Goal: Transaction & Acquisition: Purchase product/service

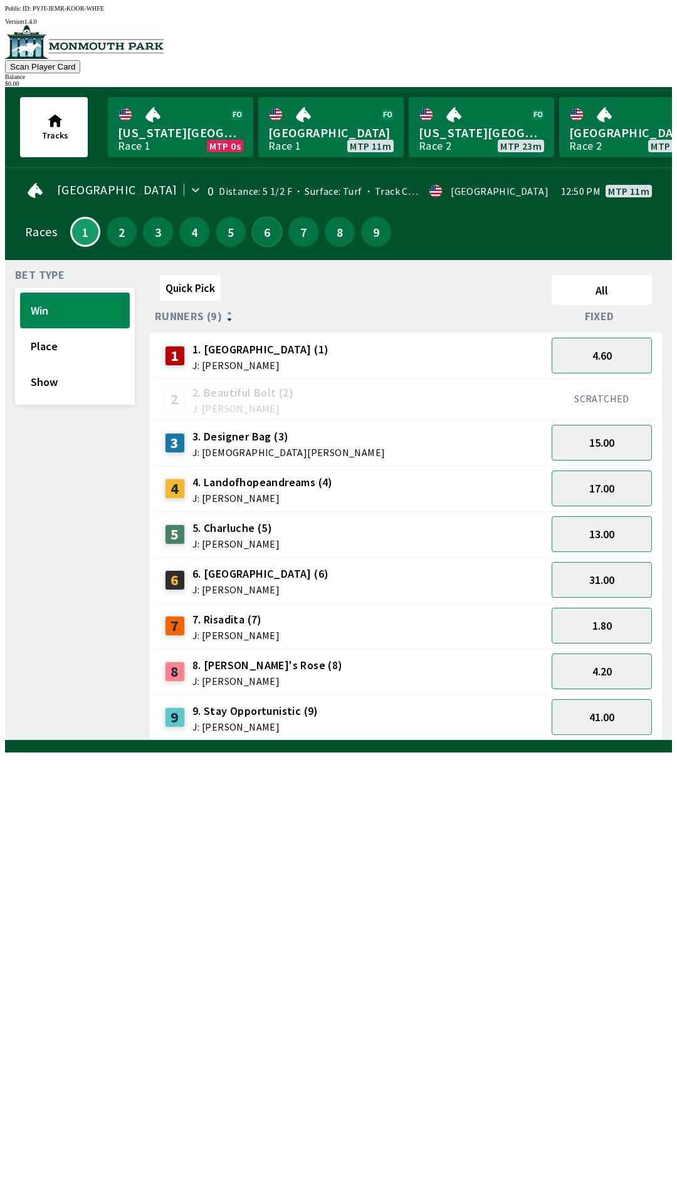
click at [264, 236] on button "6" at bounding box center [267, 232] width 30 height 30
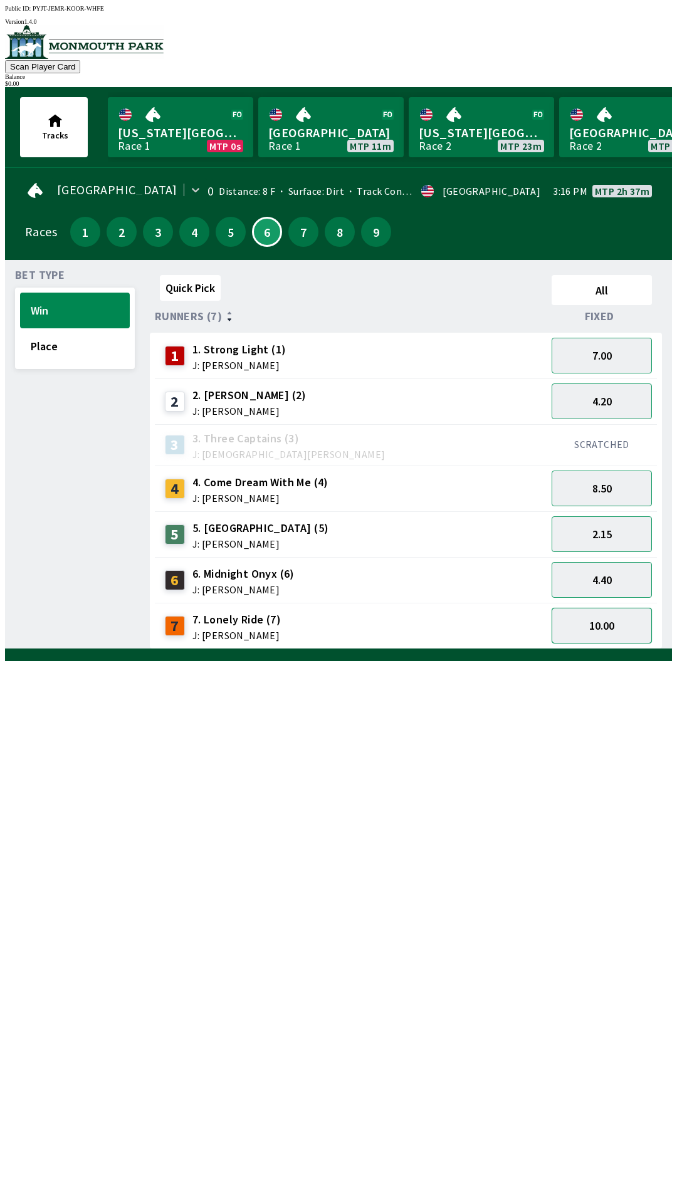
click at [615, 628] on button "10.00" at bounding box center [601, 626] width 100 height 36
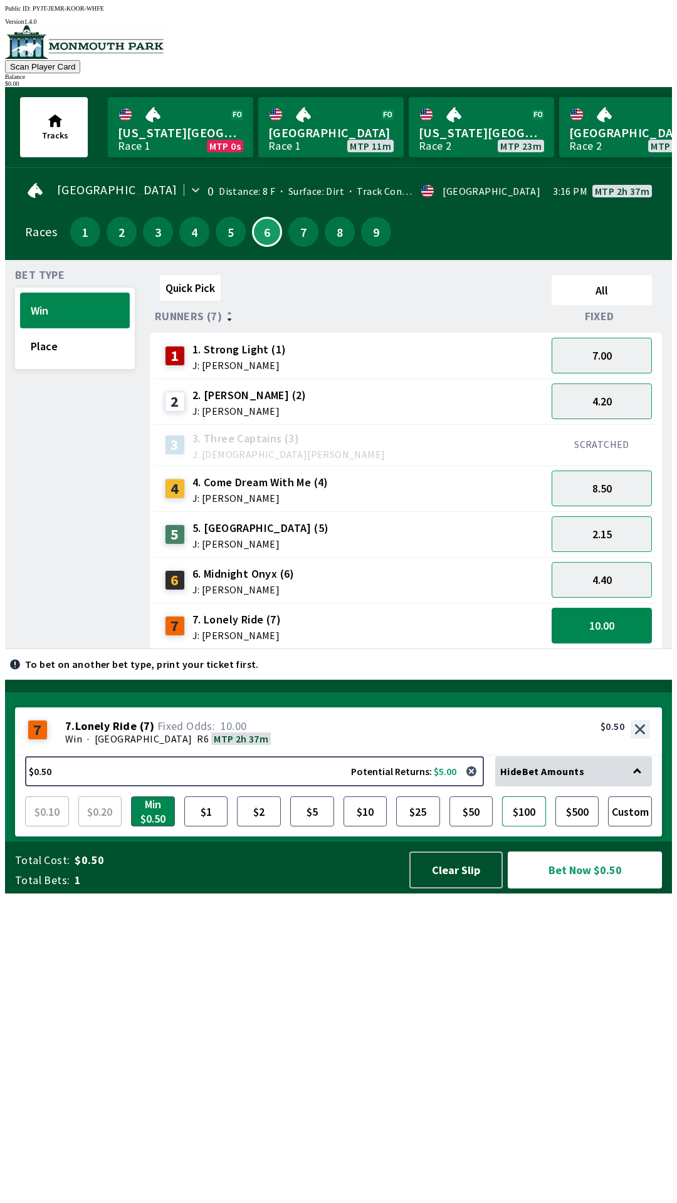
click at [526, 826] on button "$100" at bounding box center [524, 811] width 44 height 30
click at [522, 826] on button "$100" at bounding box center [524, 811] width 44 height 30
click at [571, 826] on button "$500" at bounding box center [577, 811] width 44 height 30
click at [515, 826] on button "$100" at bounding box center [524, 811] width 44 height 30
click at [467, 826] on button "$50" at bounding box center [471, 811] width 44 height 30
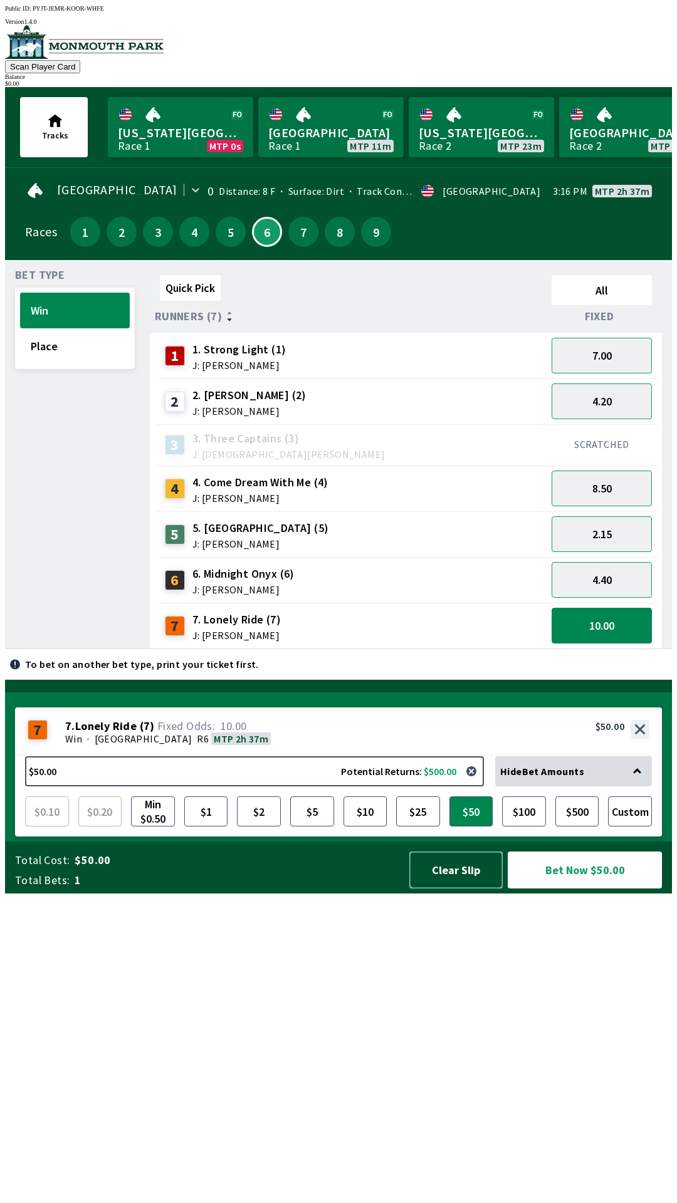
click at [450, 888] on button "Clear Slip" at bounding box center [455, 869] width 93 height 37
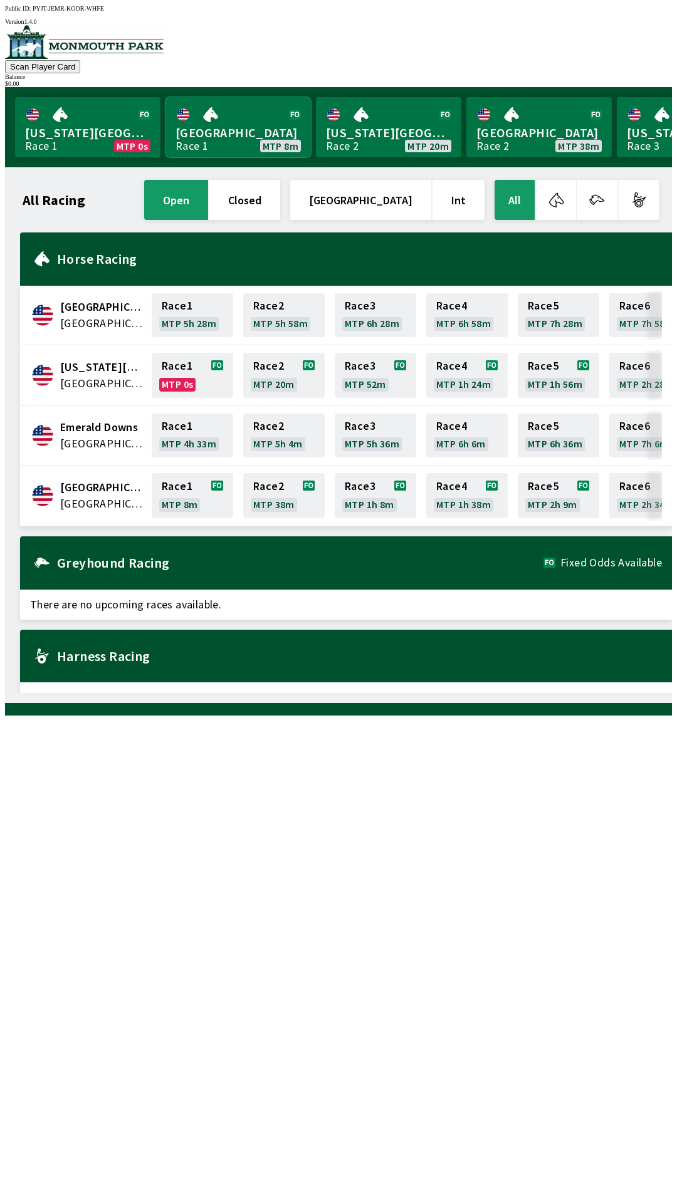
click at [236, 112] on link "[GEOGRAPHIC_DATA] Race 1 MTP 8m" at bounding box center [237, 127] width 145 height 60
